Goal: Information Seeking & Learning: Learn about a topic

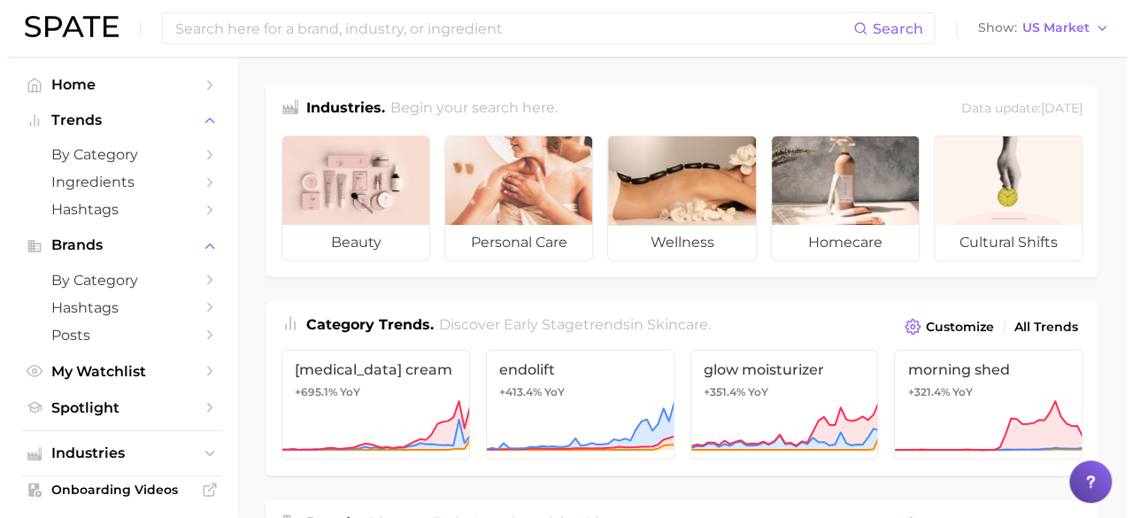
scroll to position [53, 0]
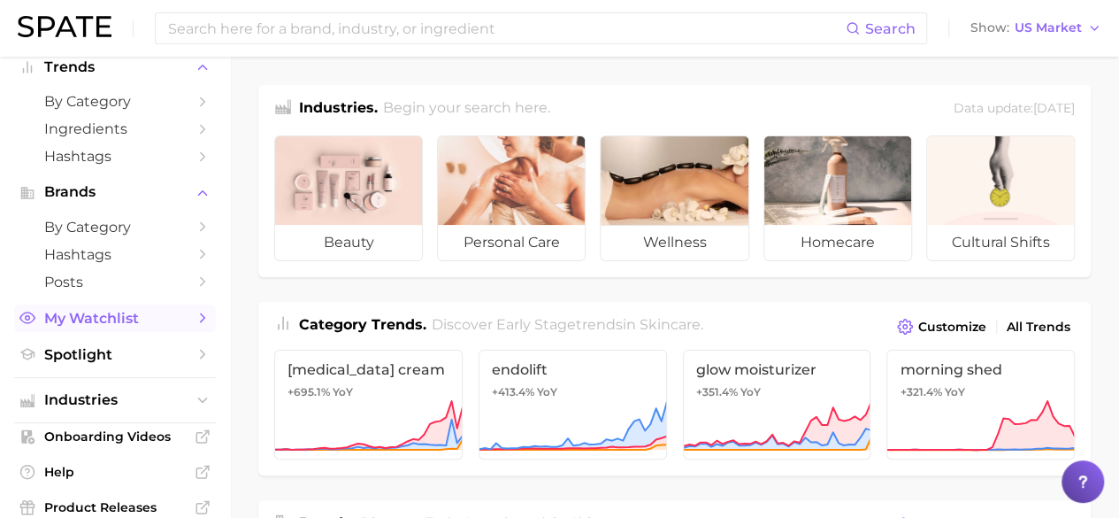
click at [102, 319] on span "My Watchlist" at bounding box center [115, 318] width 142 height 17
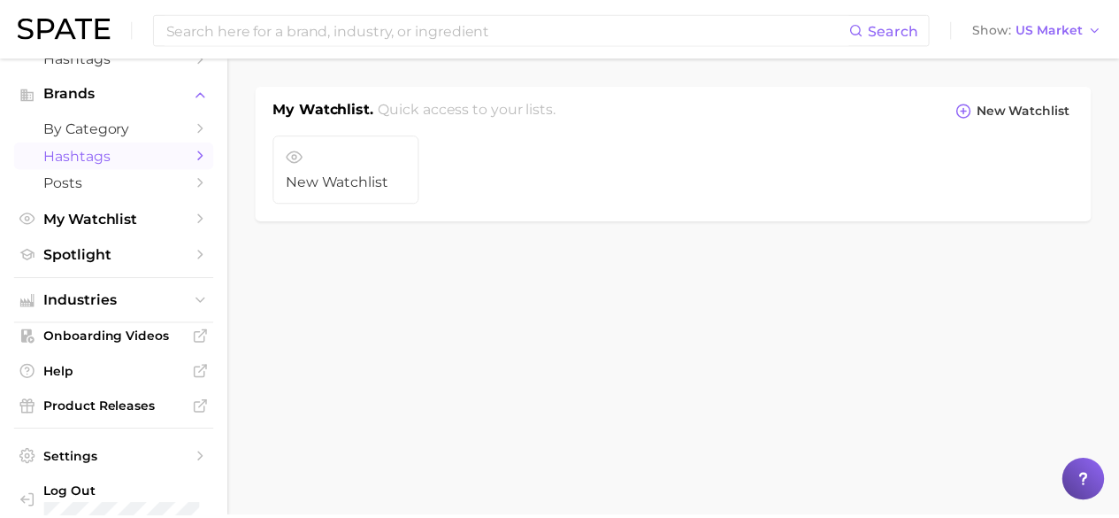
scroll to position [174, 0]
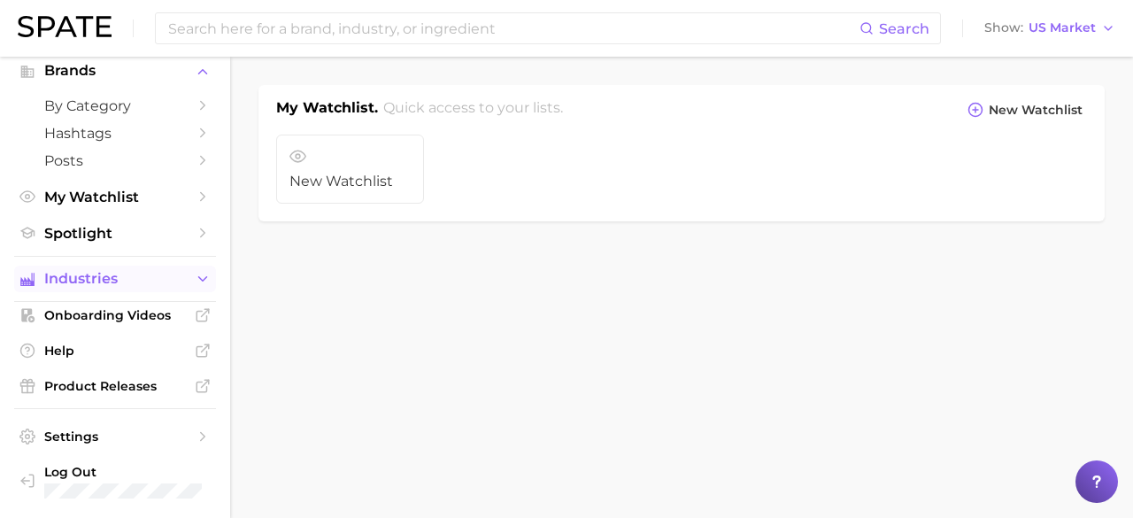
click at [102, 279] on span "Industries" at bounding box center [115, 279] width 142 height 16
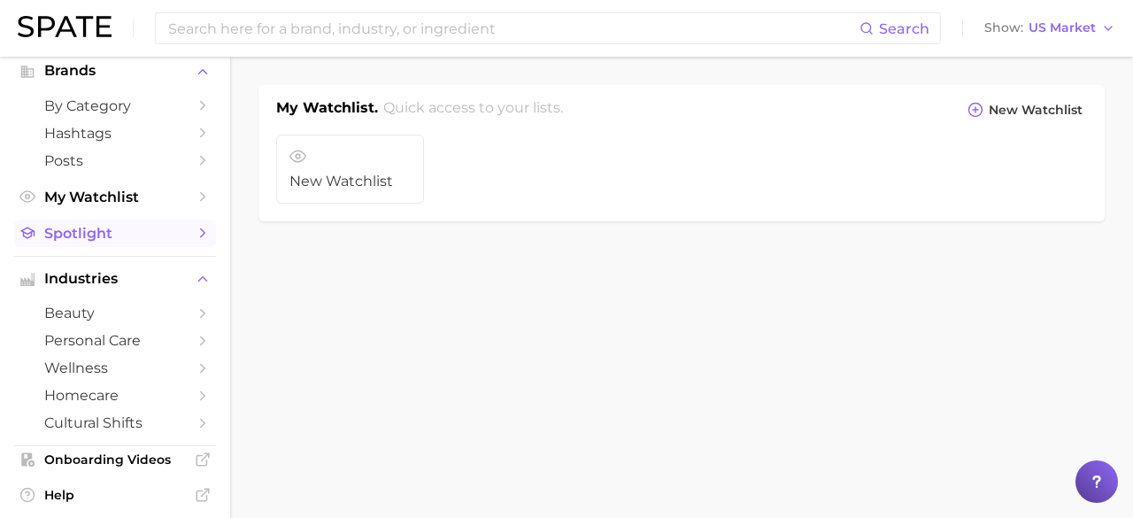
click at [104, 235] on span "Spotlight" at bounding box center [115, 233] width 142 height 17
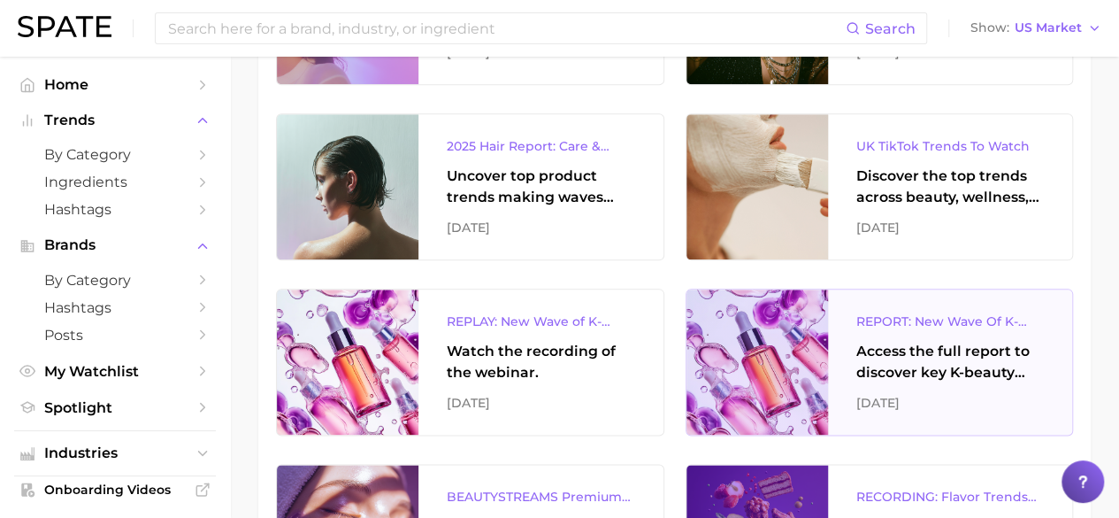
scroll to position [1067, 0]
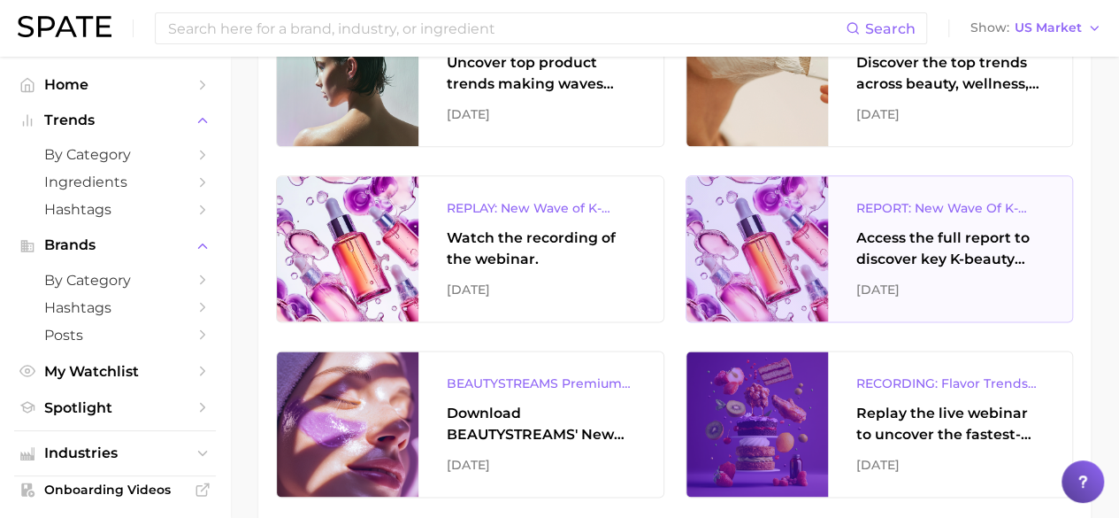
click at [966, 255] on div "Access the full report to discover key K-beauty trends influencing [DATE] beaut…" at bounding box center [951, 248] width 188 height 42
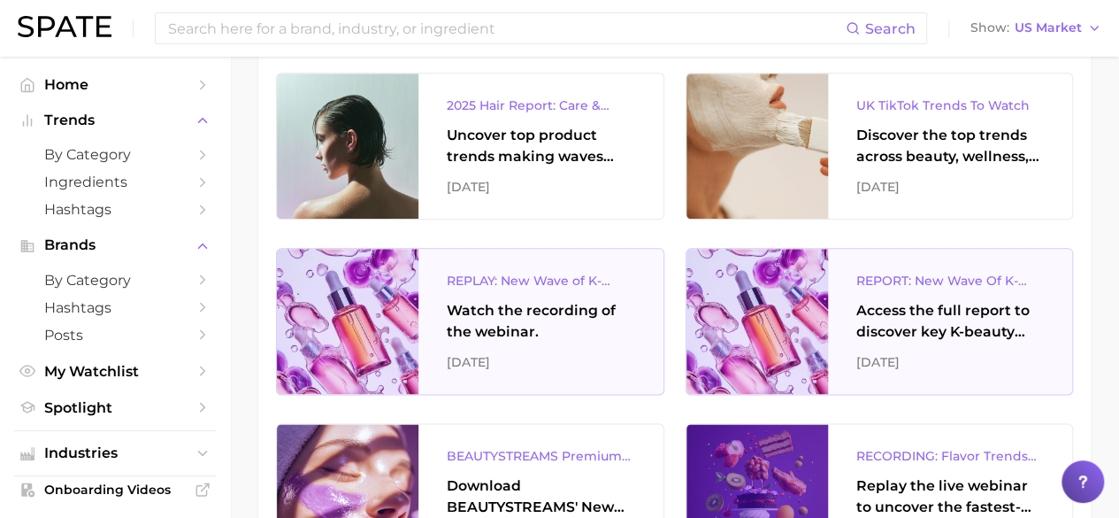
scroll to position [996, 0]
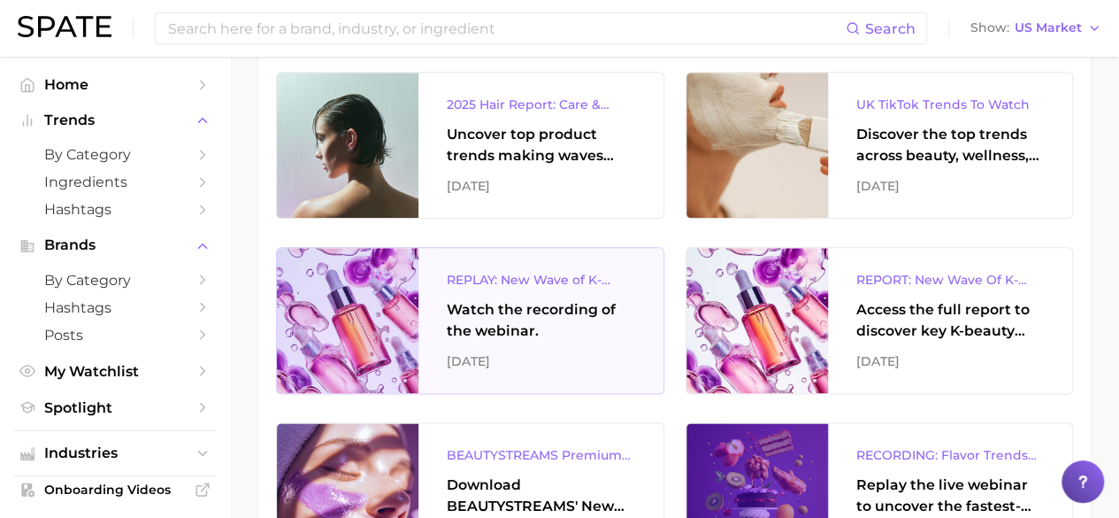
click at [506, 312] on div "Watch the recording of the webinar." at bounding box center [541, 320] width 188 height 42
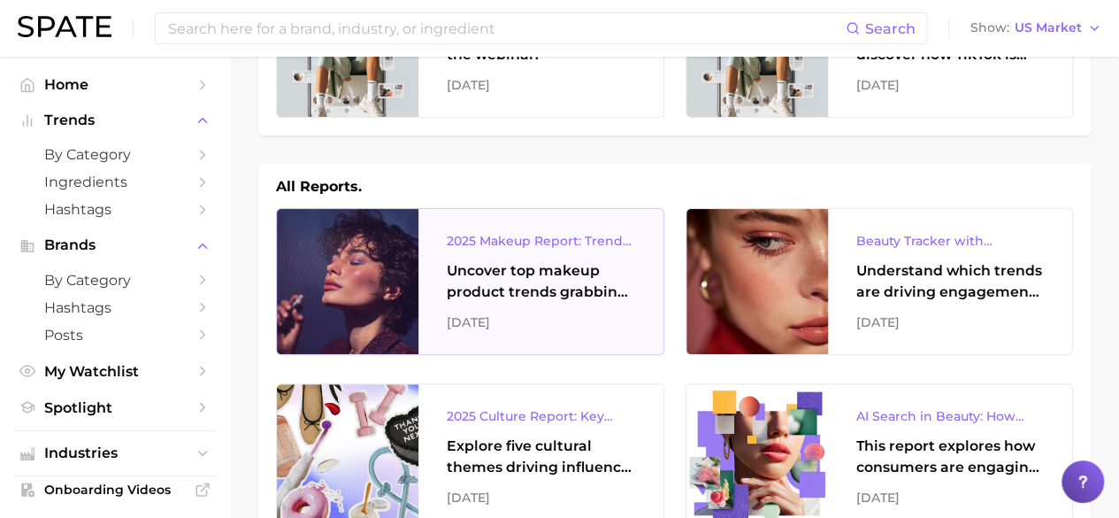
scroll to position [0, 0]
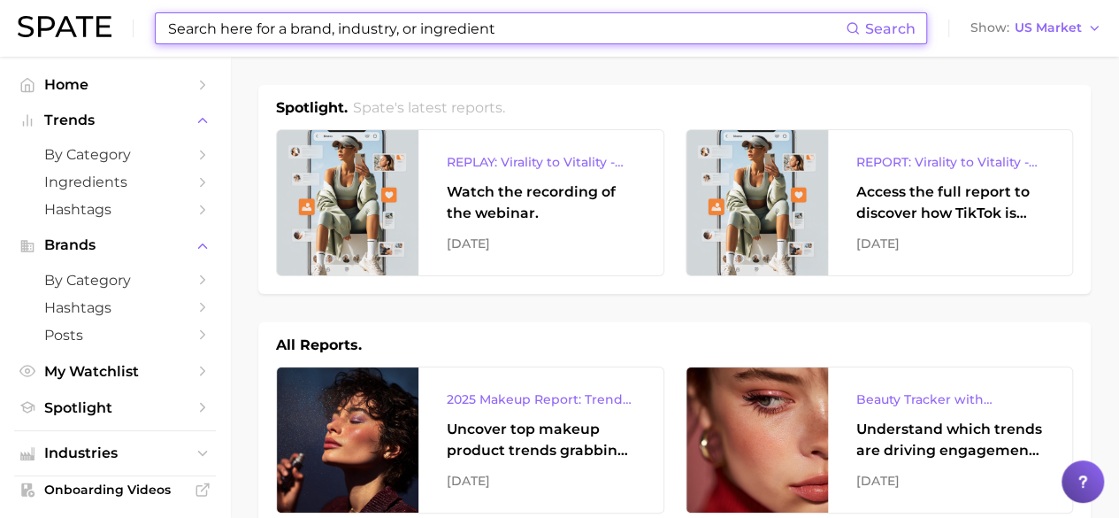
click at [488, 36] on input at bounding box center [506, 28] width 680 height 30
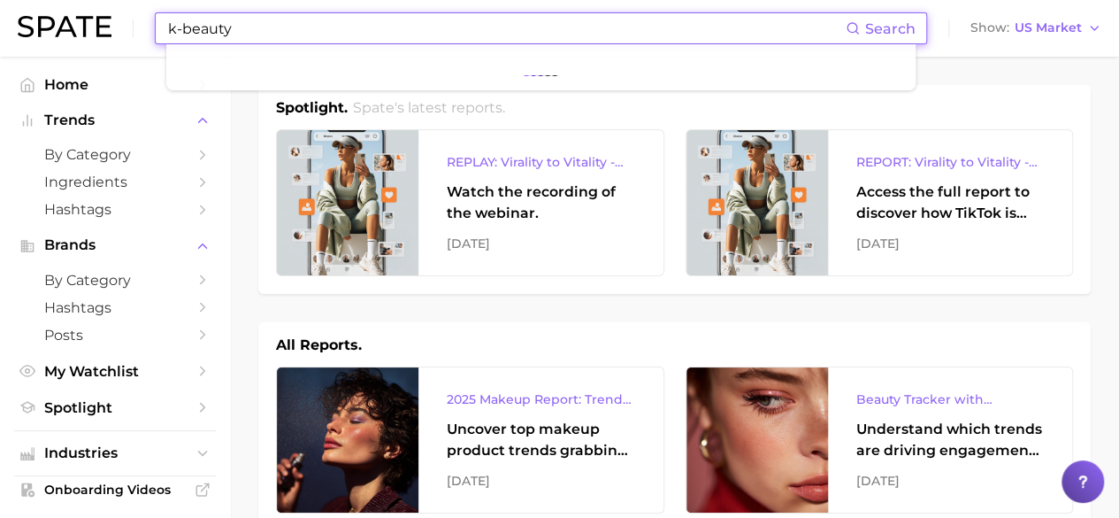
type input "k-beauty"
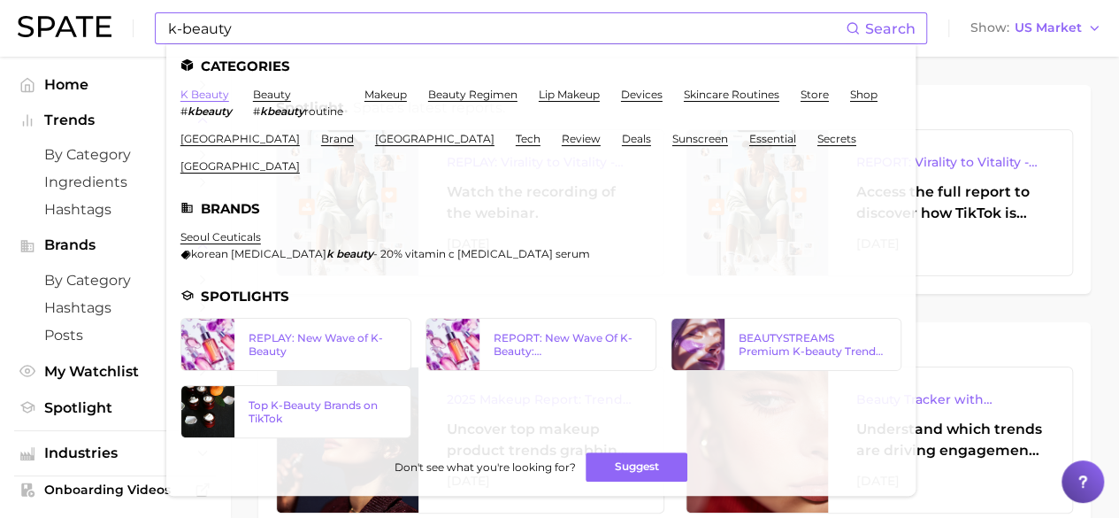
click at [212, 94] on link "k beauty" at bounding box center [205, 94] width 49 height 13
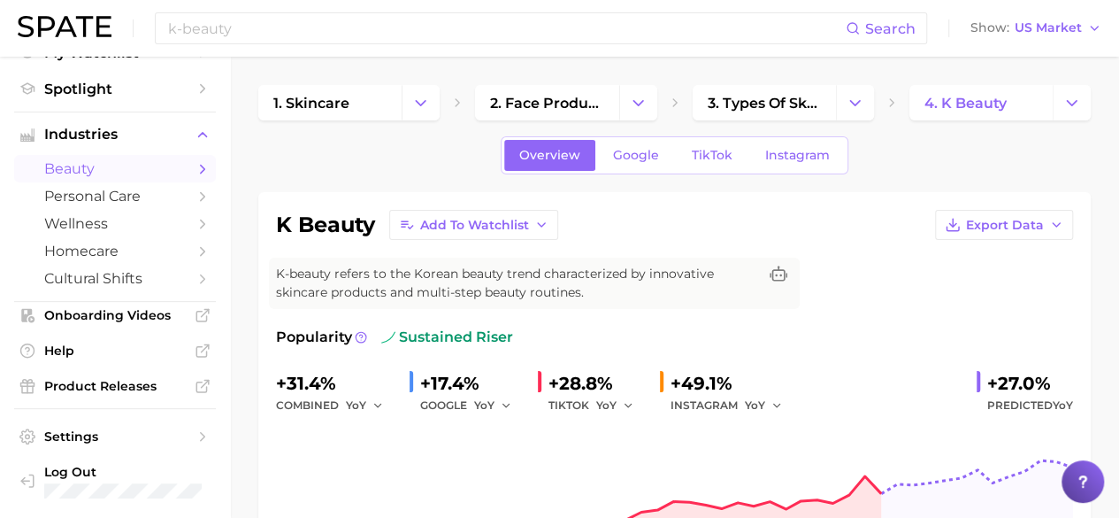
scroll to position [148, 0]
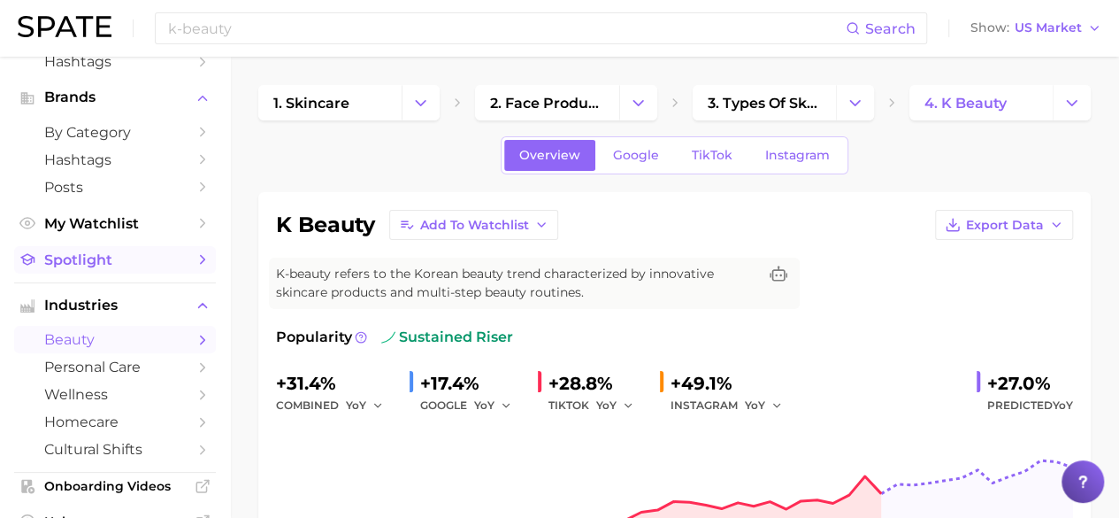
click at [104, 258] on span "Spotlight" at bounding box center [115, 259] width 142 height 17
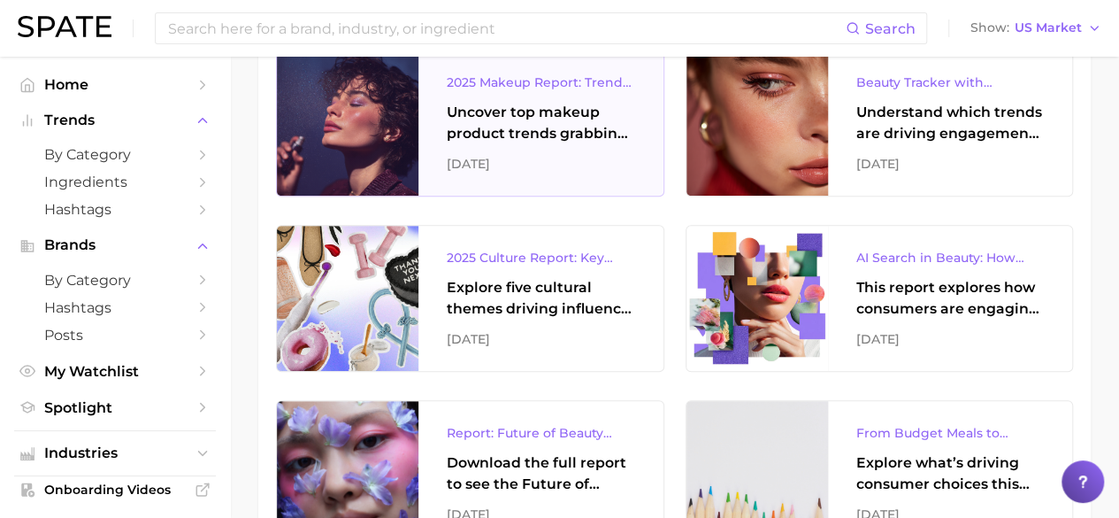
scroll to position [318, 0]
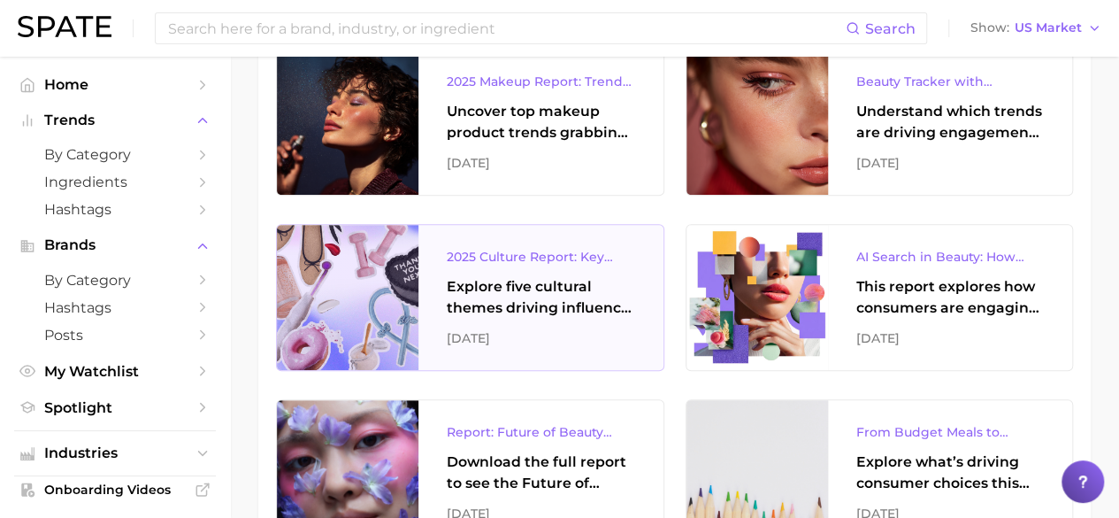
click at [550, 300] on div "Explore five cultural themes driving influence across beauty, food, and pop cul…" at bounding box center [541, 297] width 188 height 42
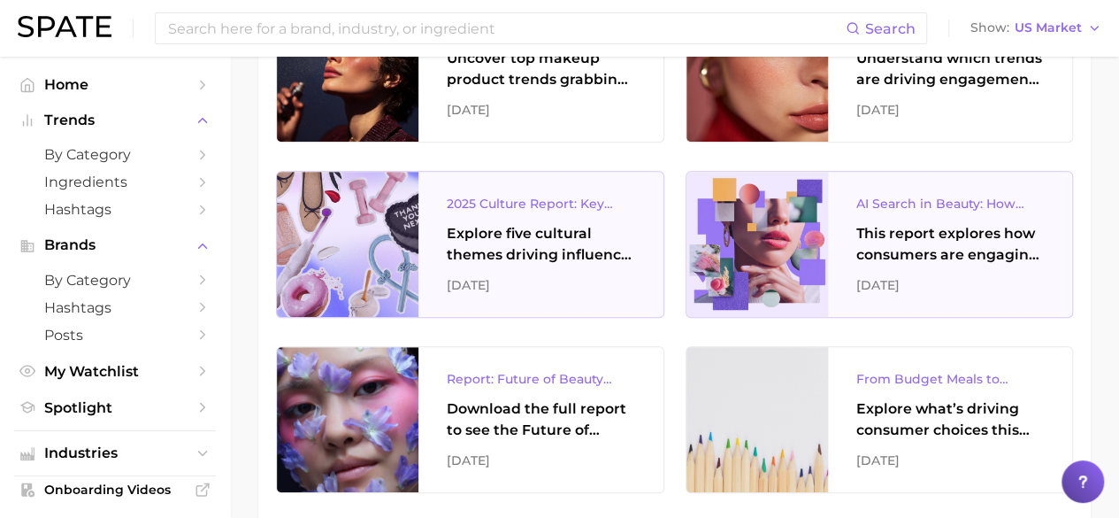
scroll to position [429, 0]
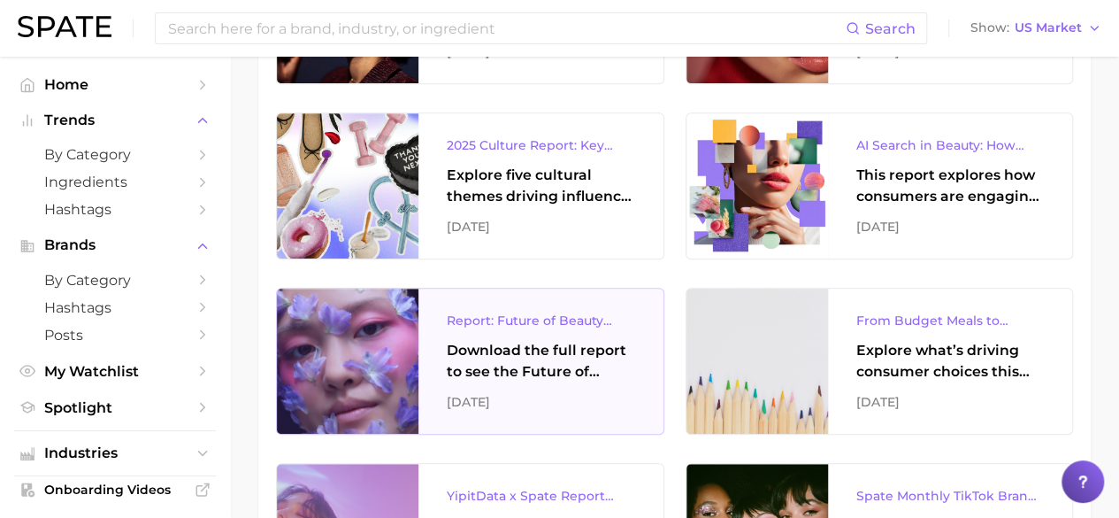
click at [509, 348] on div "Download the full report to see the Future of Beauty trends we unpacked during …" at bounding box center [541, 361] width 188 height 42
